Goal: Use online tool/utility: Utilize a website feature to perform a specific function

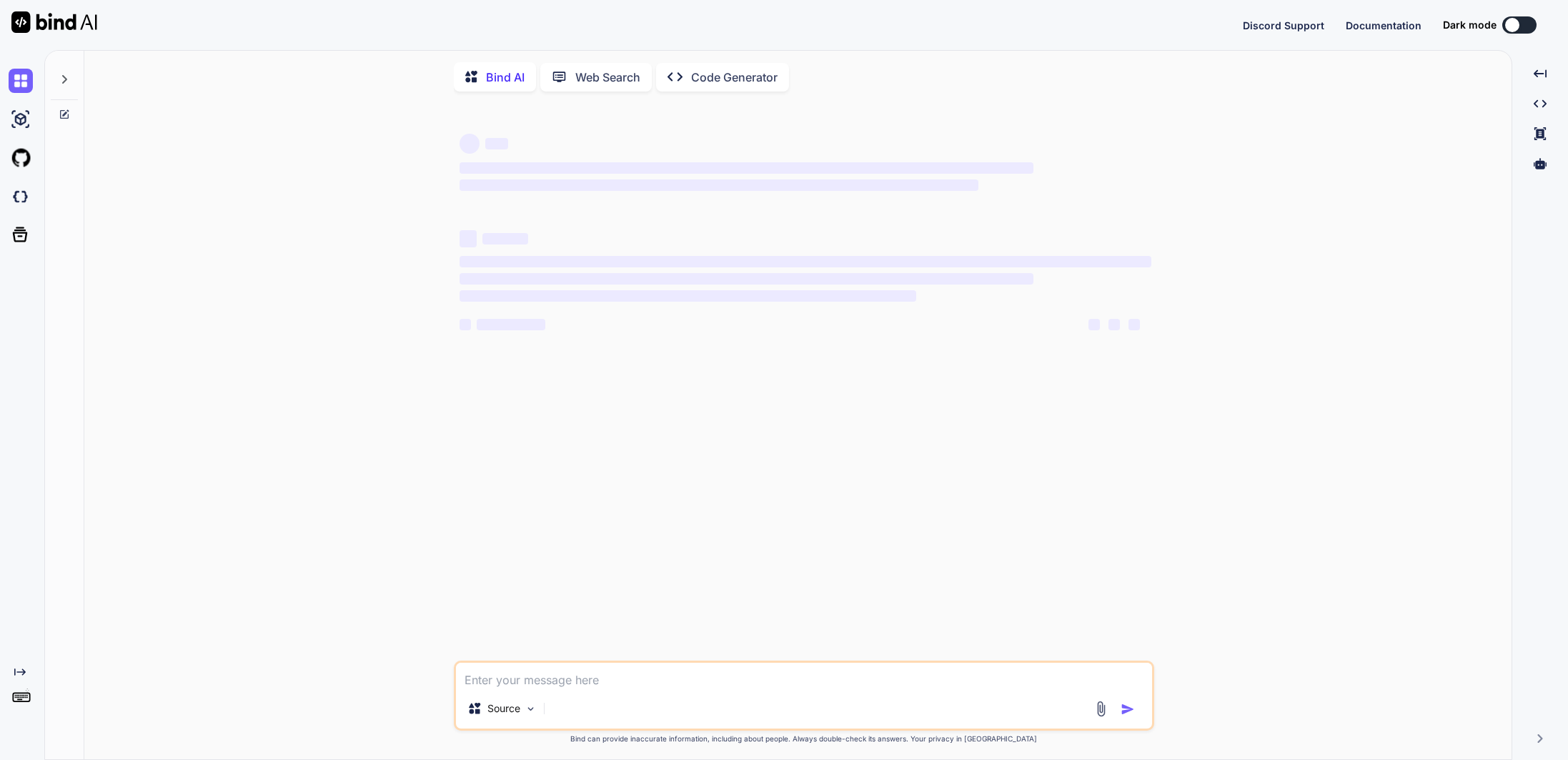
type textarea "x"
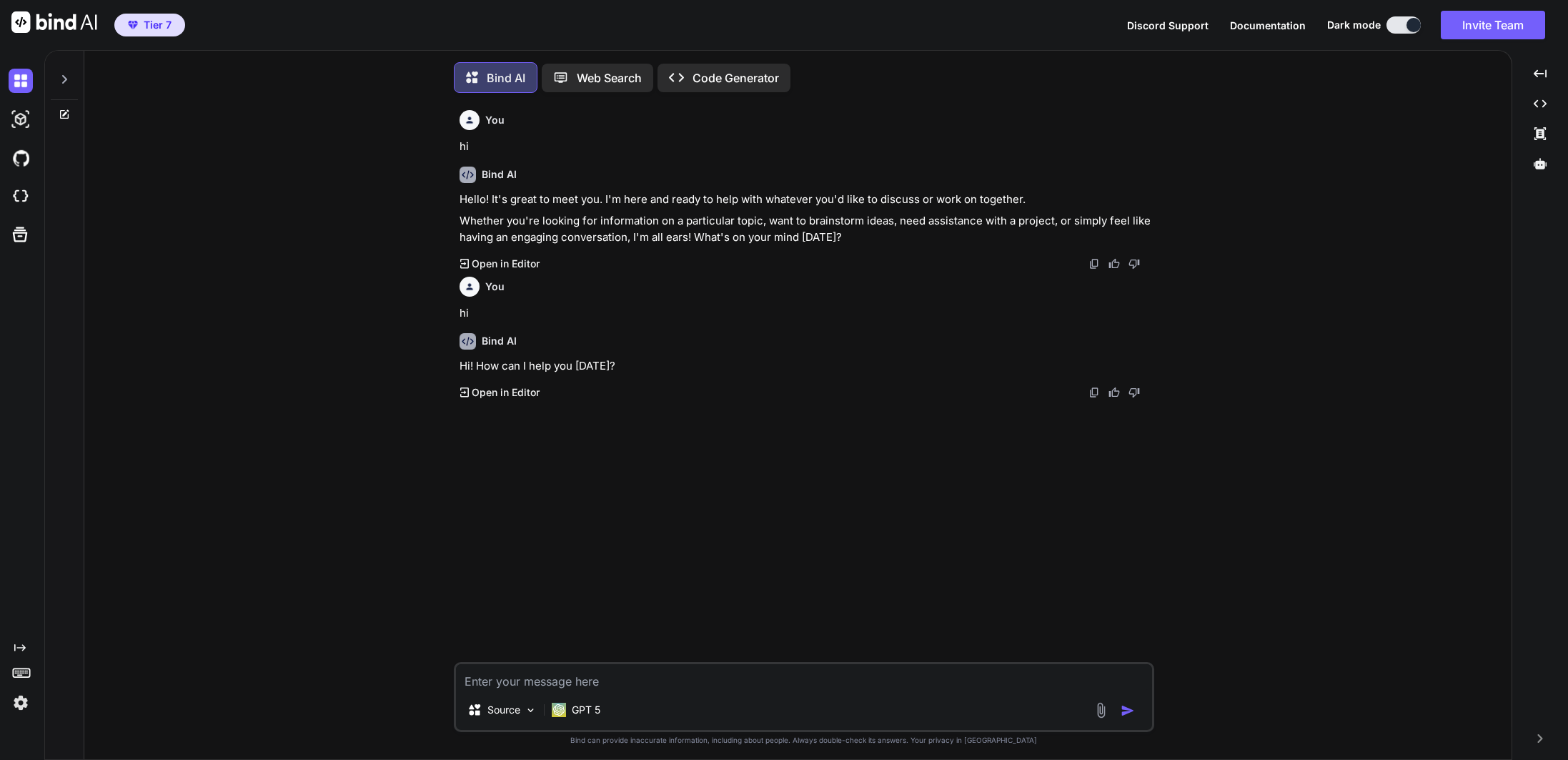
scroll to position [7, 0]
click at [24, 704] on img at bounding box center [20, 703] width 24 height 24
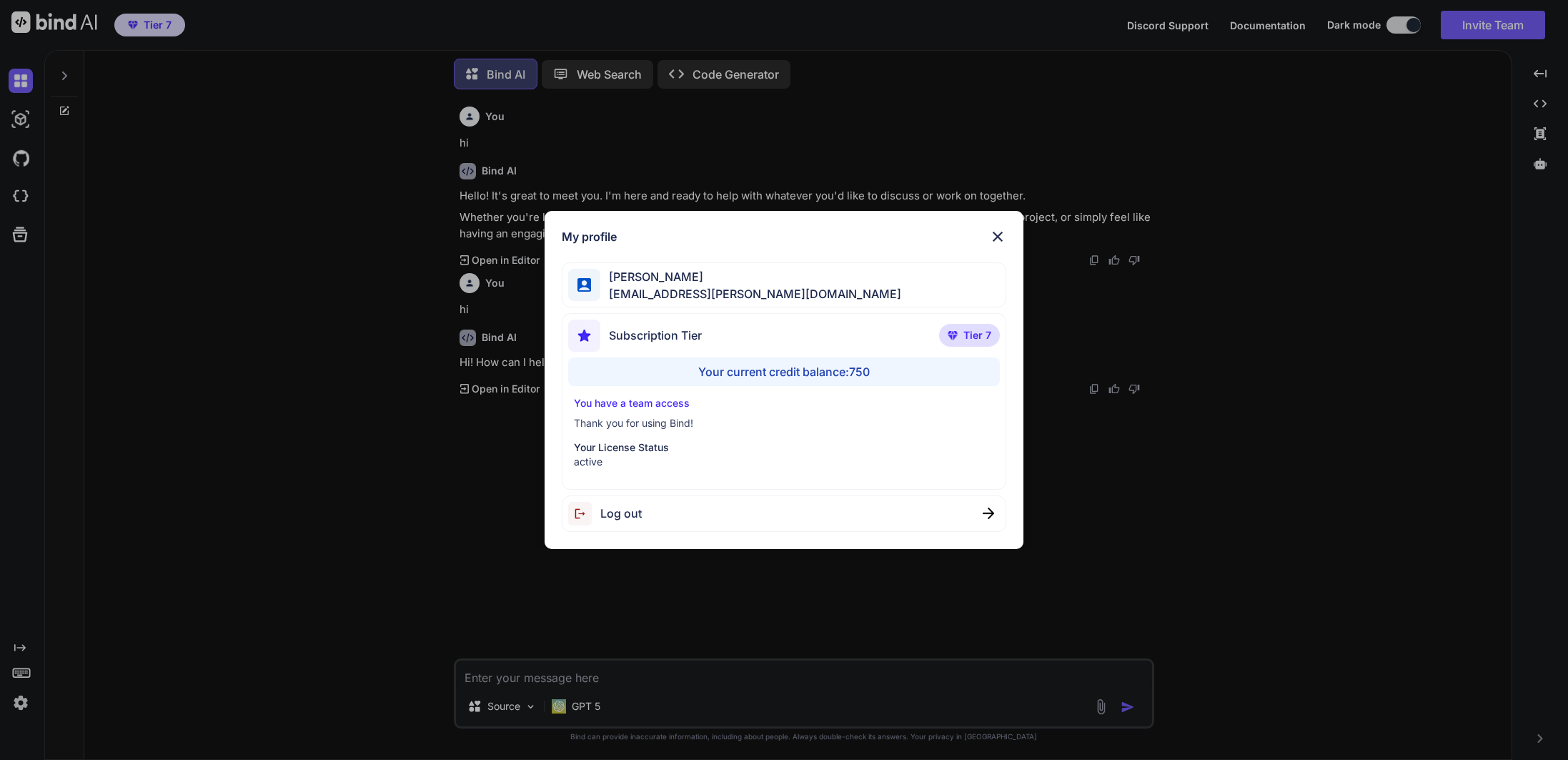
click at [600, 520] on span "Log out" at bounding box center [621, 513] width 41 height 17
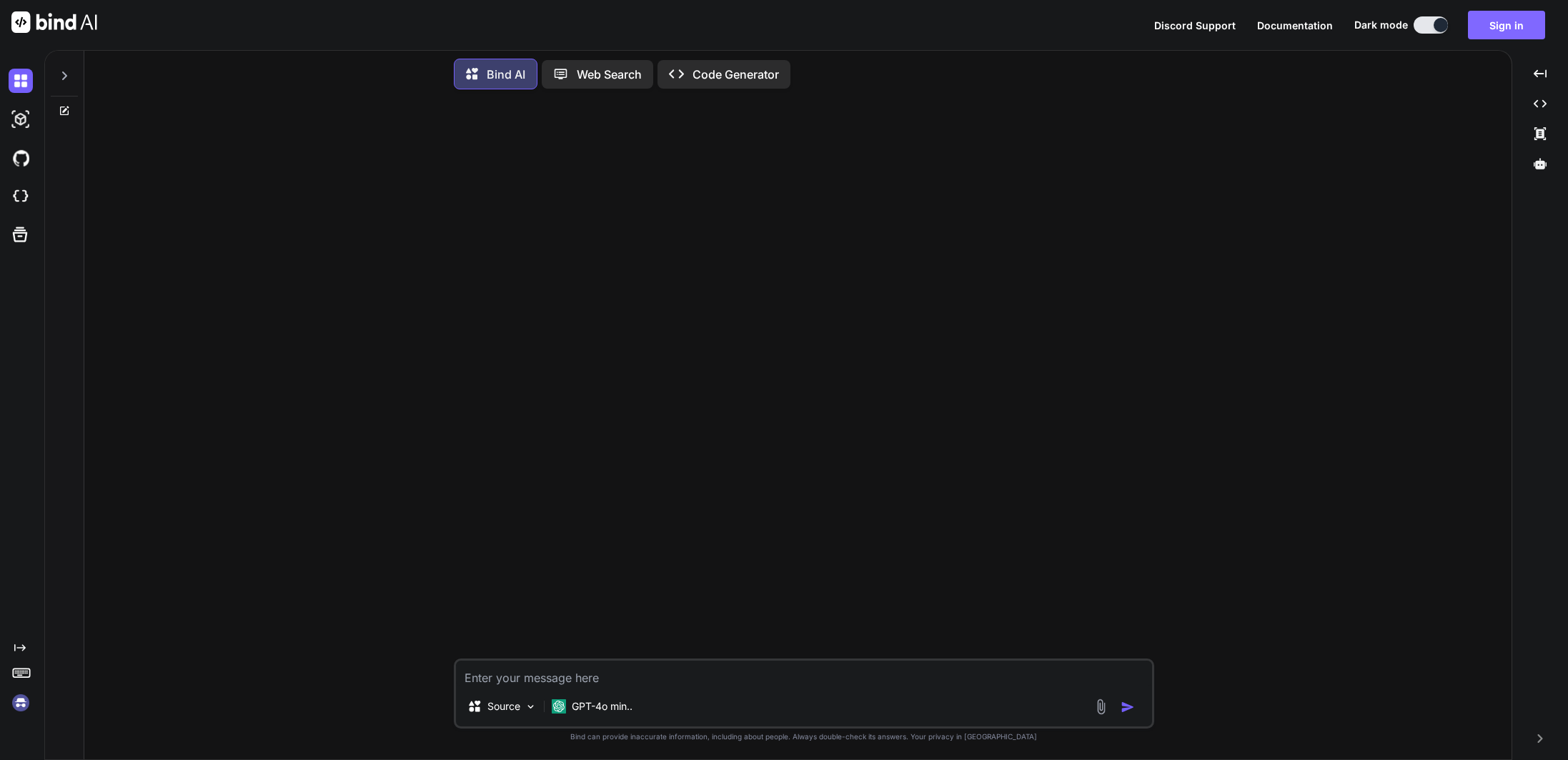
click at [1508, 20] on button "Sign in" at bounding box center [1506, 25] width 77 height 29
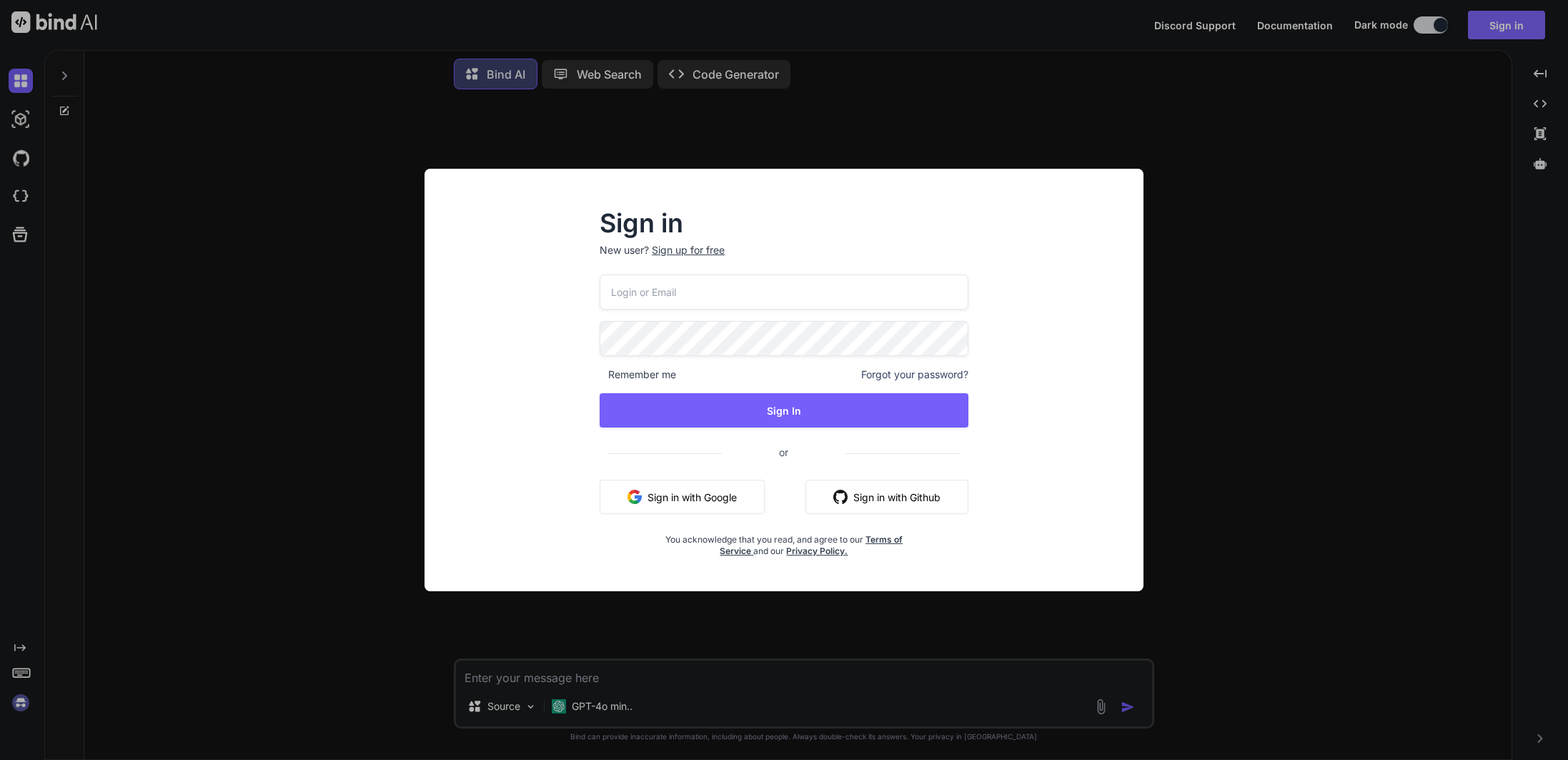
type input "[EMAIL_ADDRESS][PERSON_NAME][DOMAIN_NAME]"
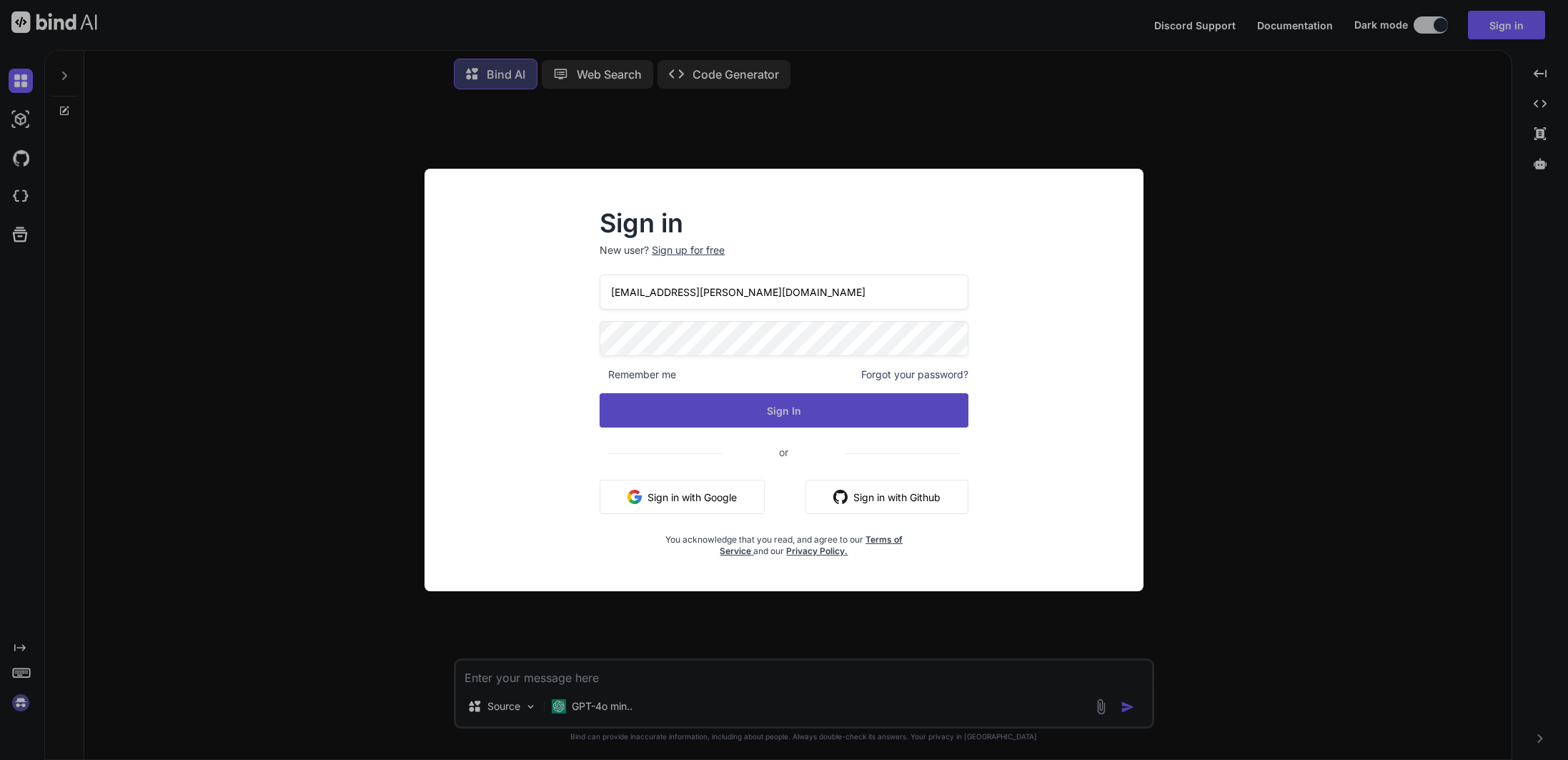
click at [886, 413] on button "Sign In" at bounding box center [784, 410] width 369 height 35
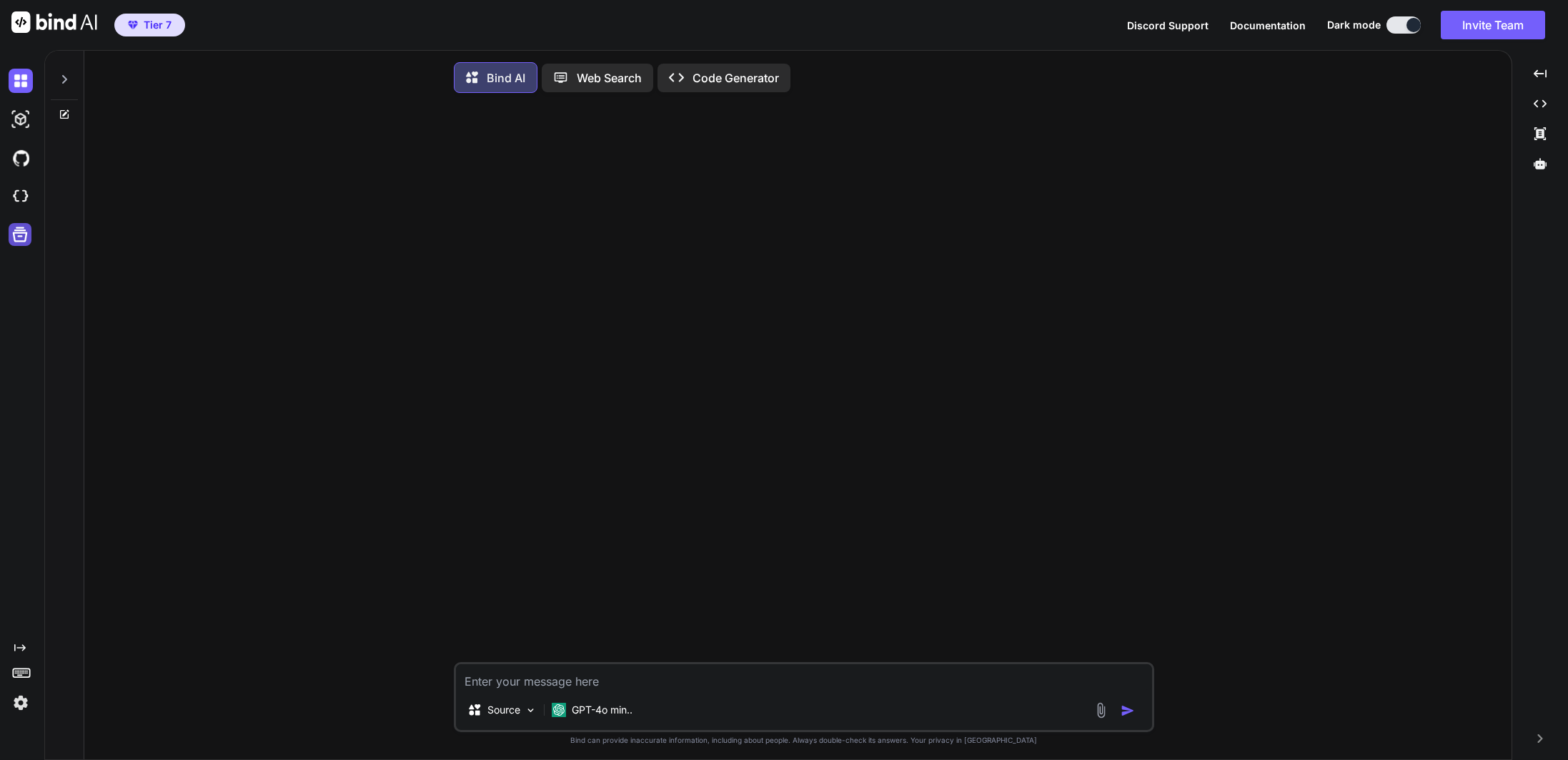
click at [27, 233] on icon at bounding box center [20, 234] width 20 height 20
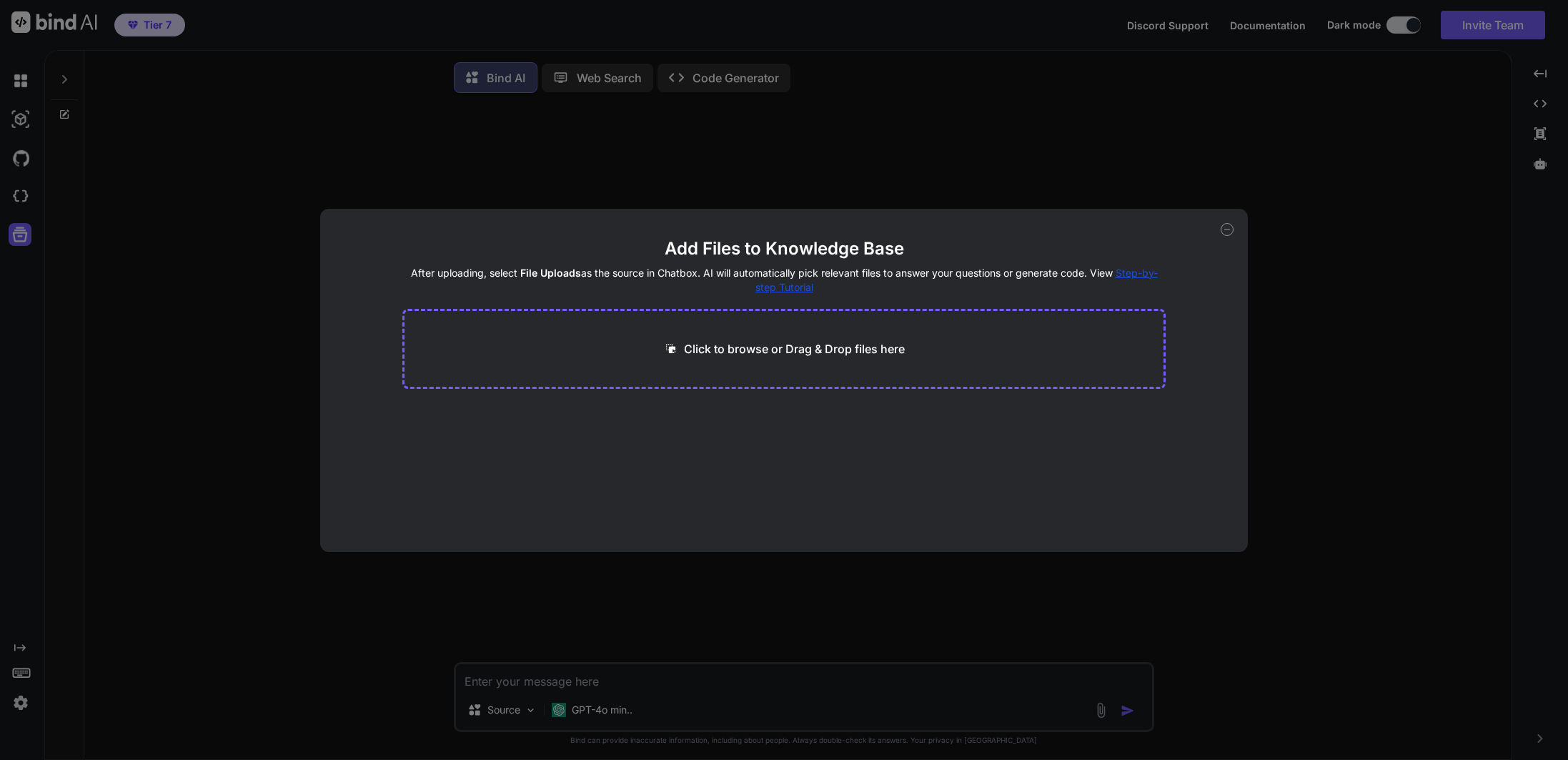
click at [17, 203] on div "Add Files to Knowledge Base After uploading, select File Uploads as the source …" at bounding box center [784, 380] width 1568 height 760
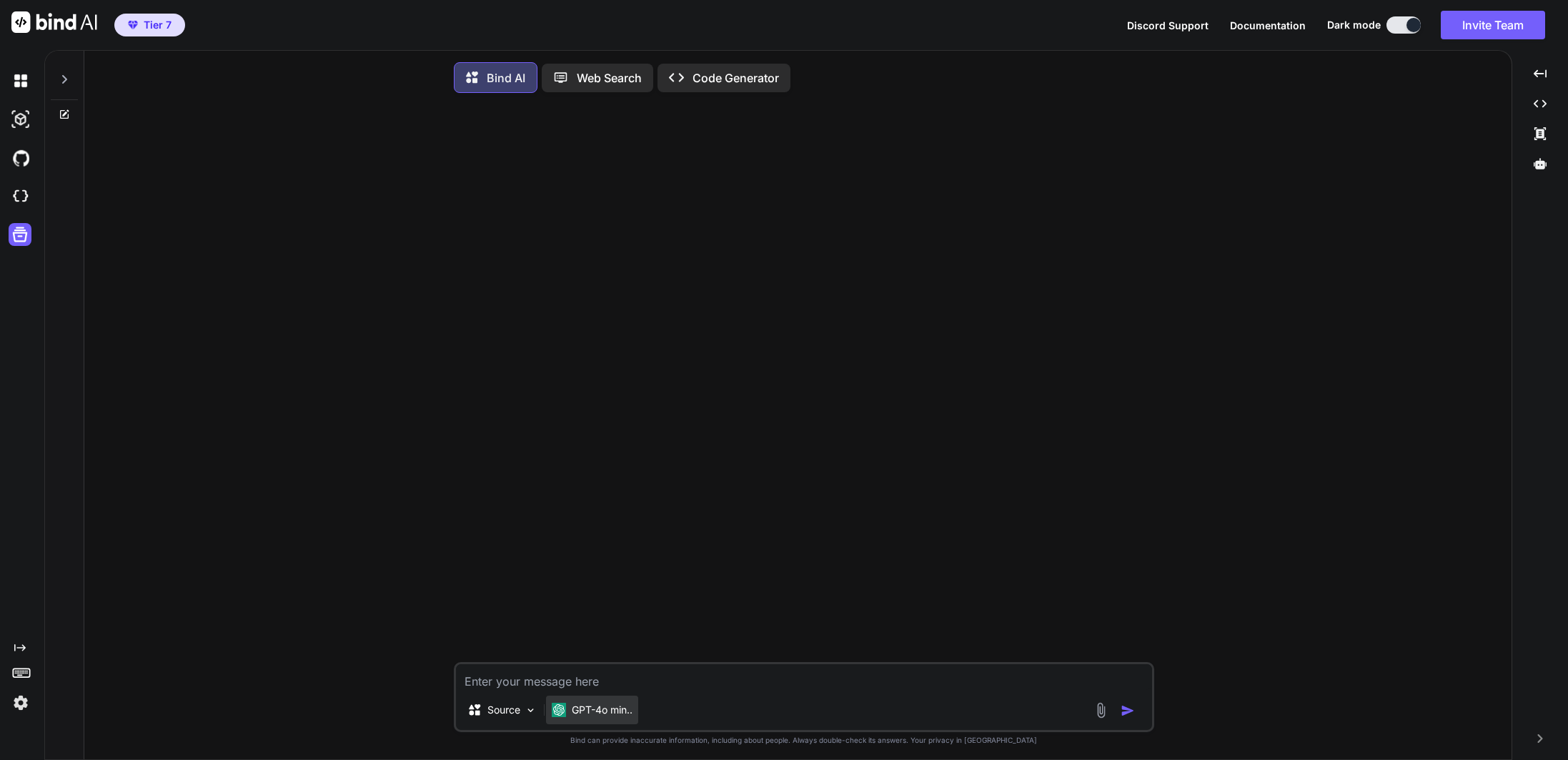
click at [591, 716] on p "GPT-4o min.." at bounding box center [602, 710] width 61 height 14
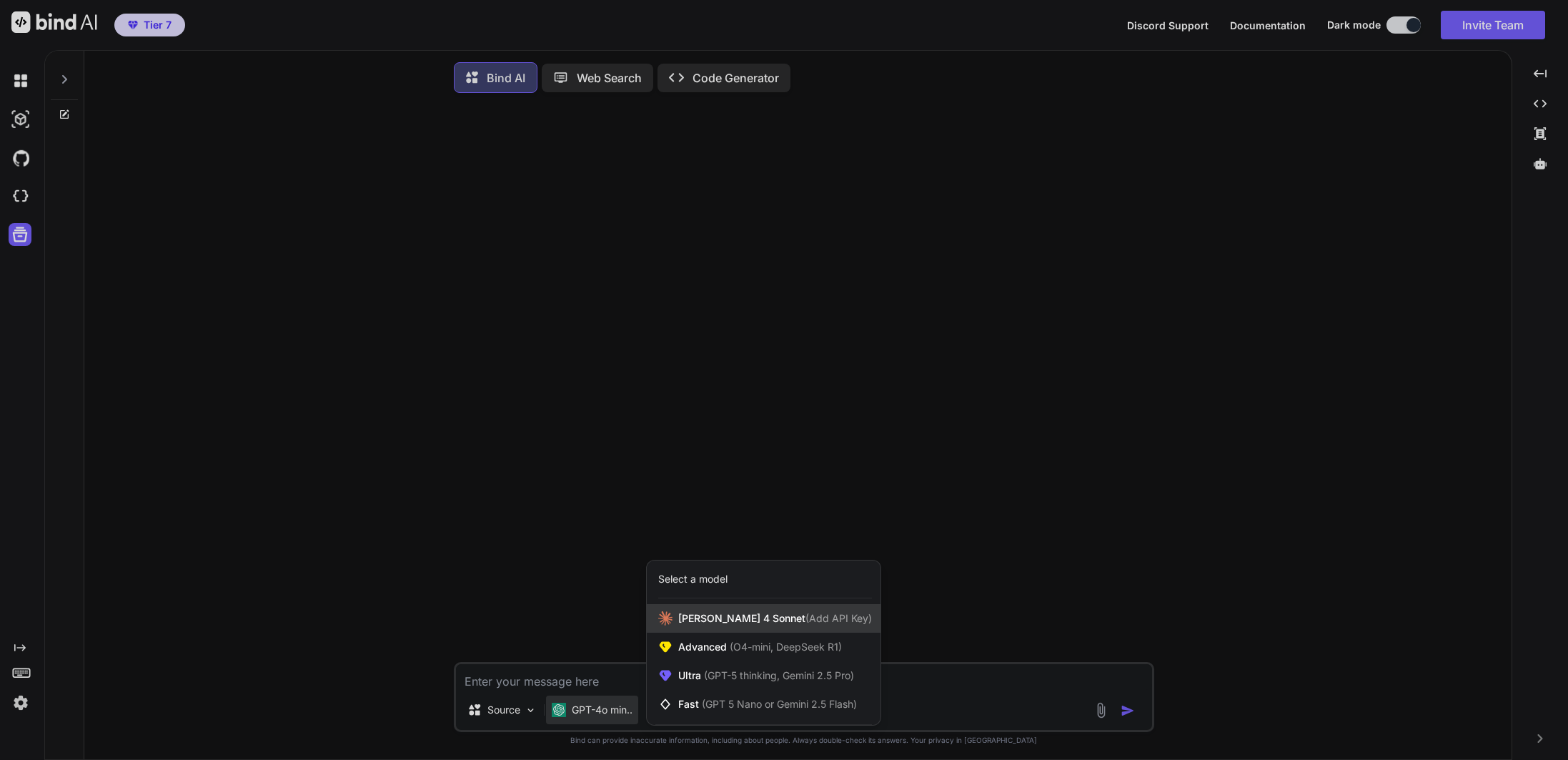
click at [805, 625] on span "Claude 4 Sonnet (Add API Key)" at bounding box center [774, 618] width 193 height 14
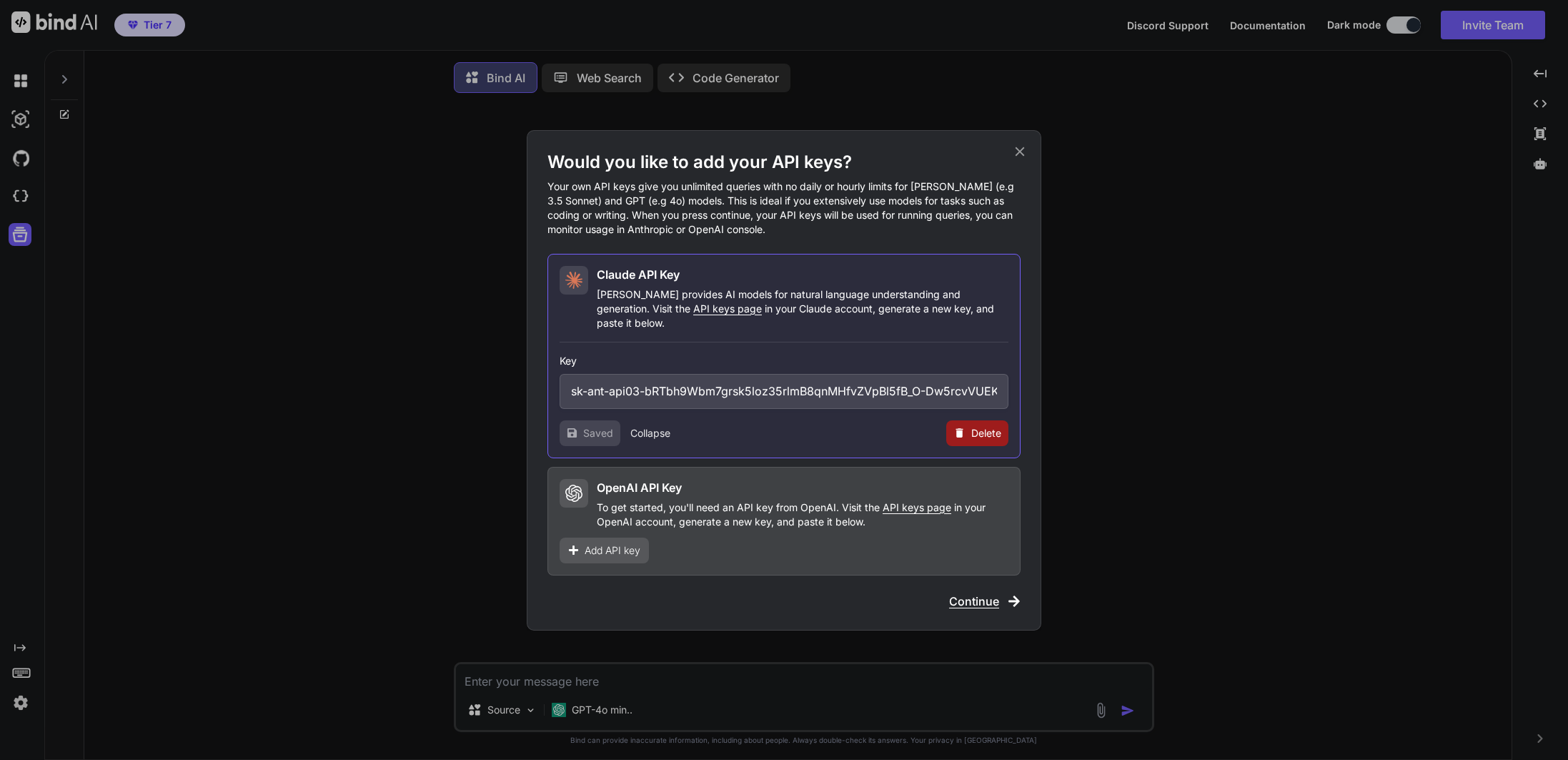
click at [994, 597] on span "Continue" at bounding box center [974, 600] width 50 height 17
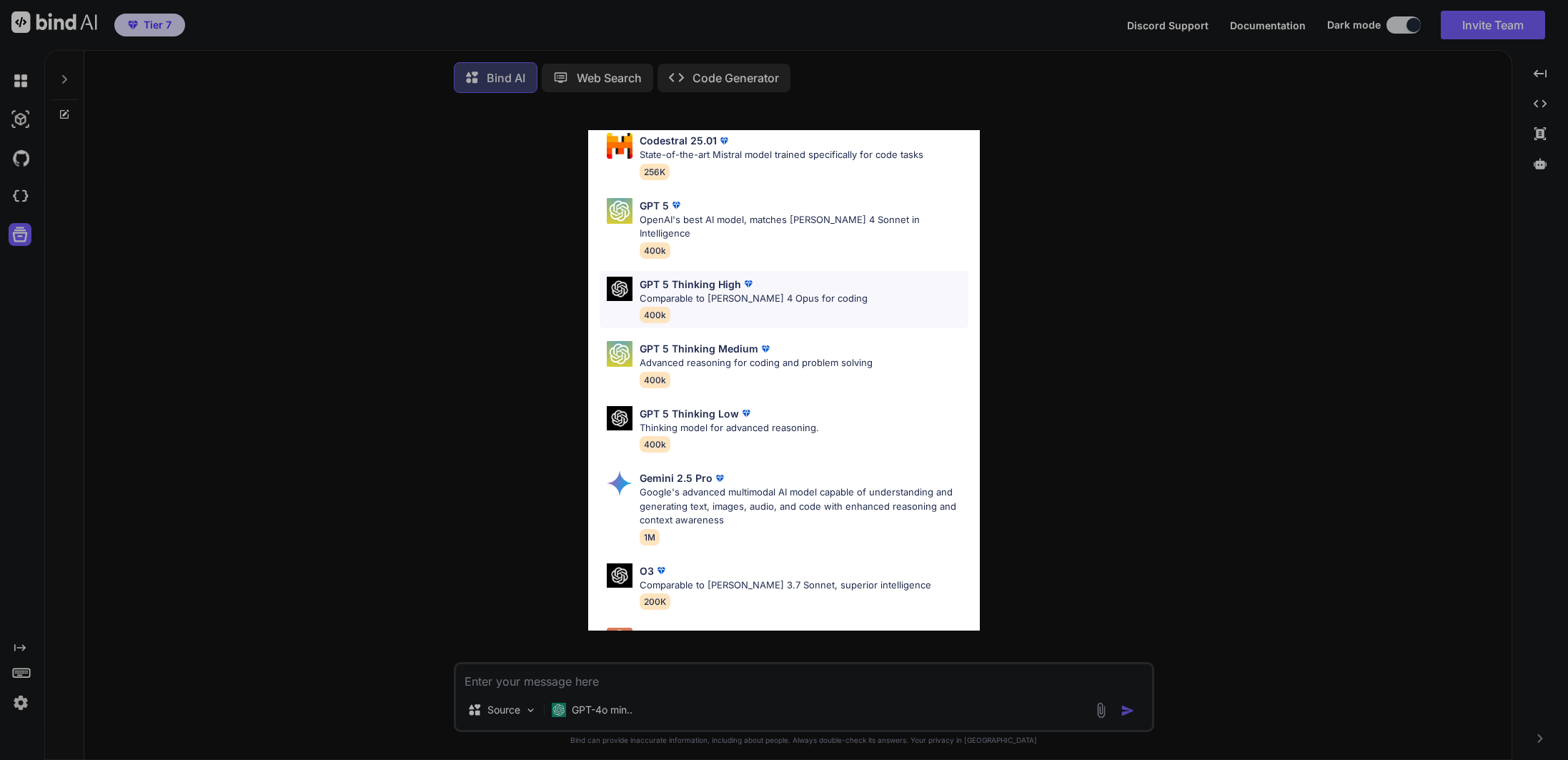
scroll to position [312, 0]
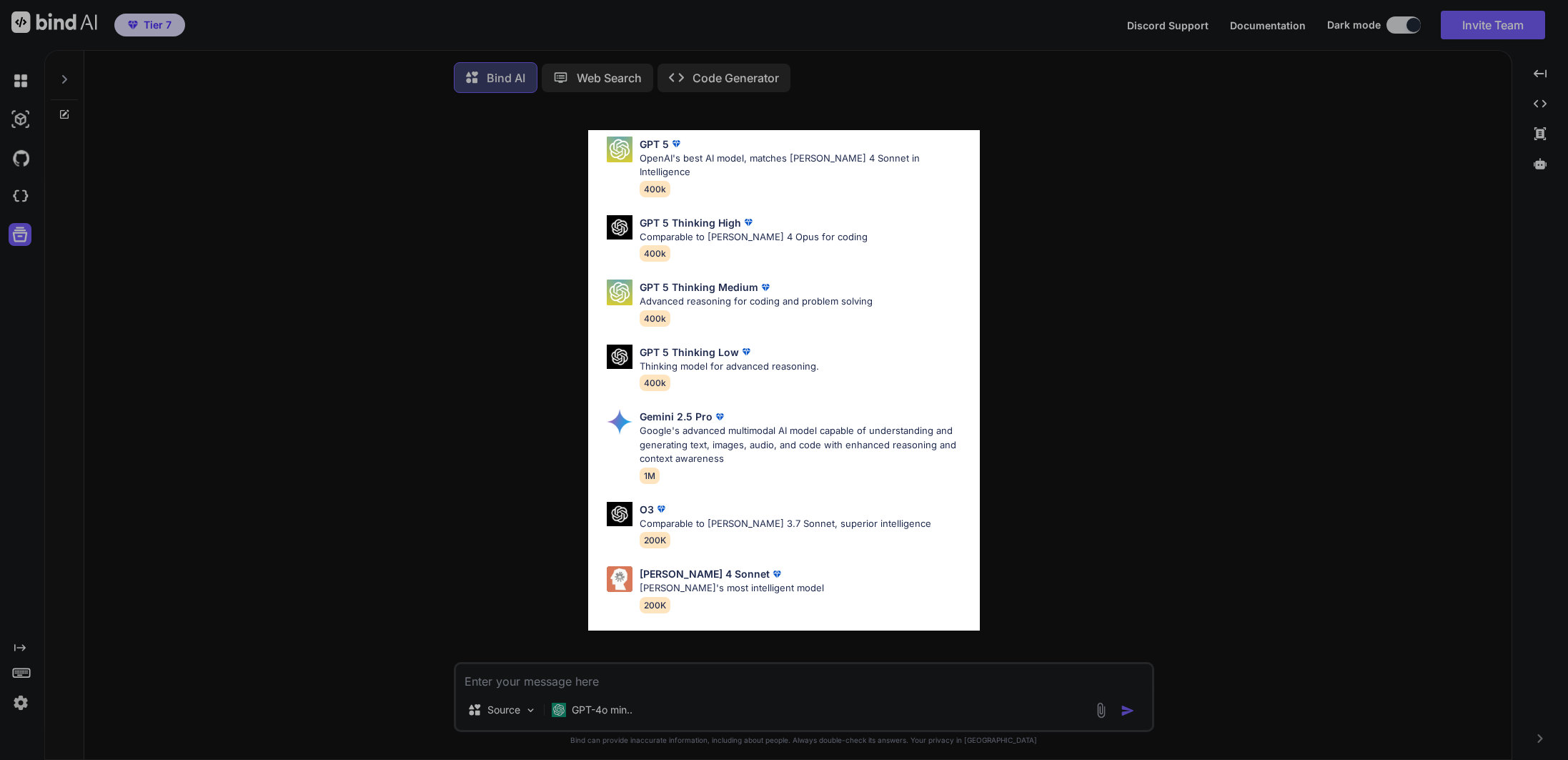
click at [1032, 527] on div "All GPT 5 Mini Smaller, fast variant balancing speed and capability for light t…" at bounding box center [784, 380] width 1568 height 760
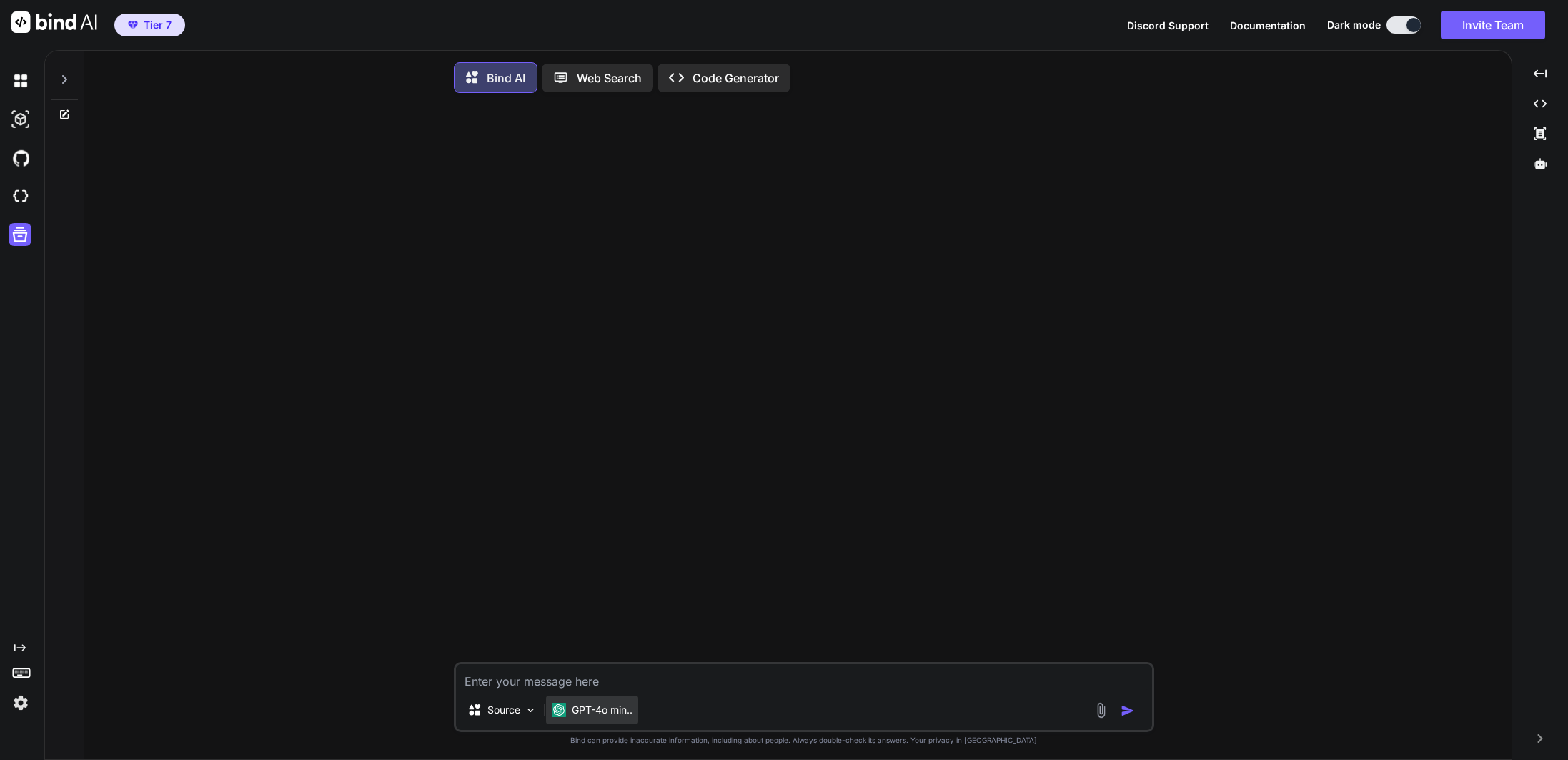
click at [600, 721] on div "GPT-4o min.." at bounding box center [592, 710] width 93 height 29
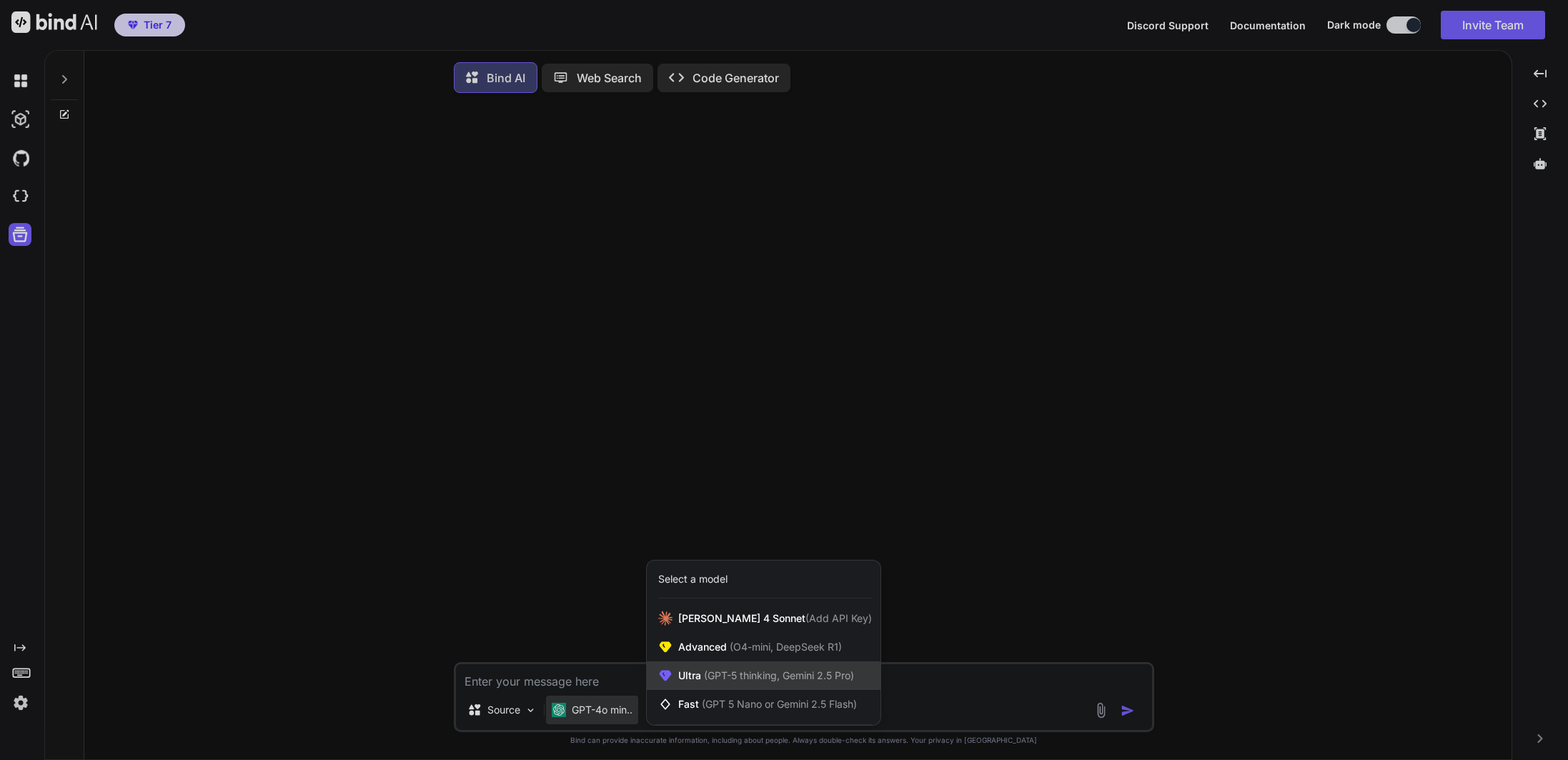
click at [736, 679] on span "(GPT-5 thinking, Gemini 2.5 Pro)" at bounding box center [777, 675] width 153 height 12
type textarea "x"
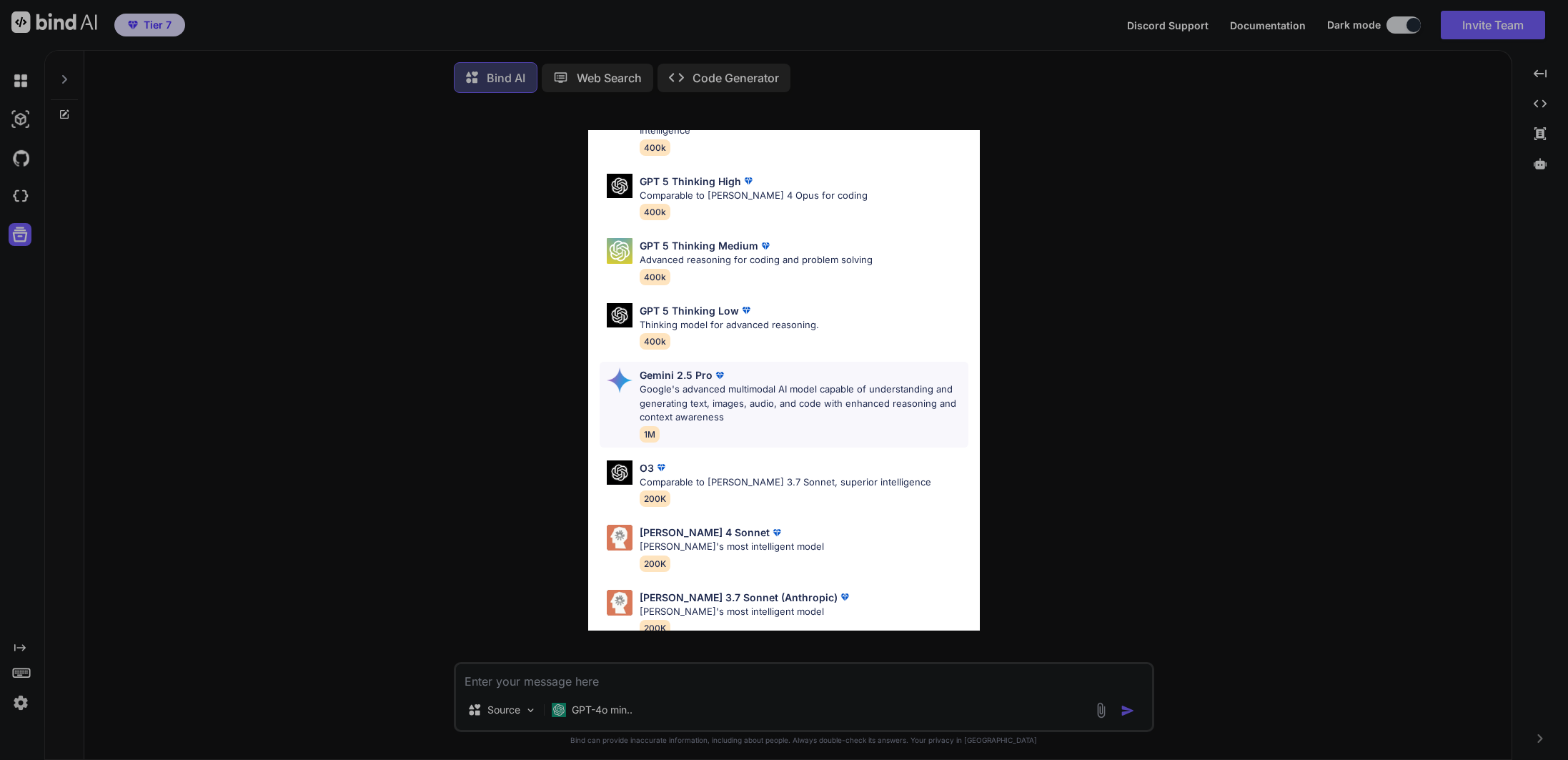
scroll to position [102, 0]
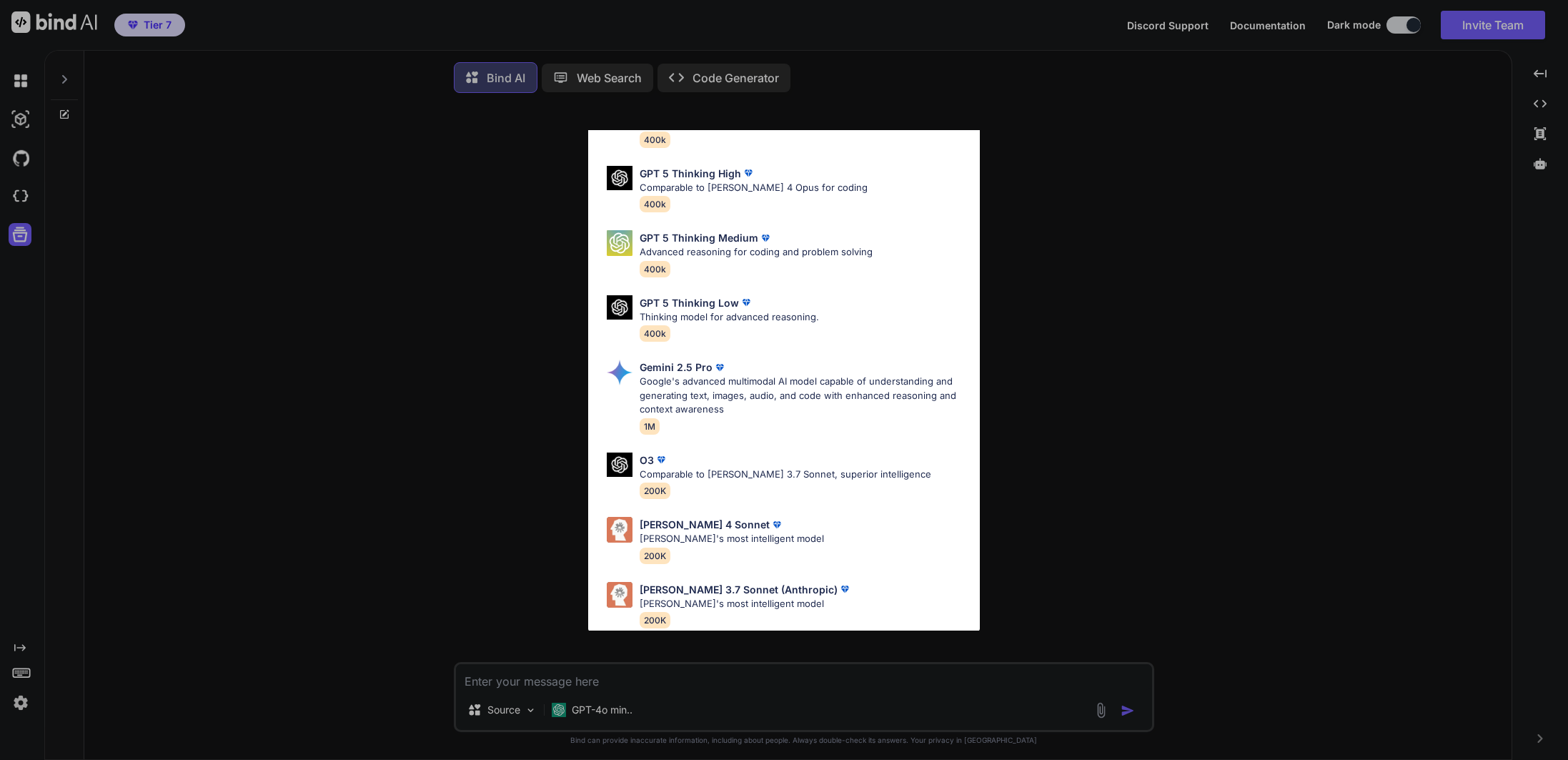
click at [1100, 438] on div "Ultra Models GPT 5 OpenAI's best AI model, matches Claude 4 Sonnet in Intellige…" at bounding box center [784, 380] width 1568 height 760
